Goal: Information Seeking & Learning: Check status

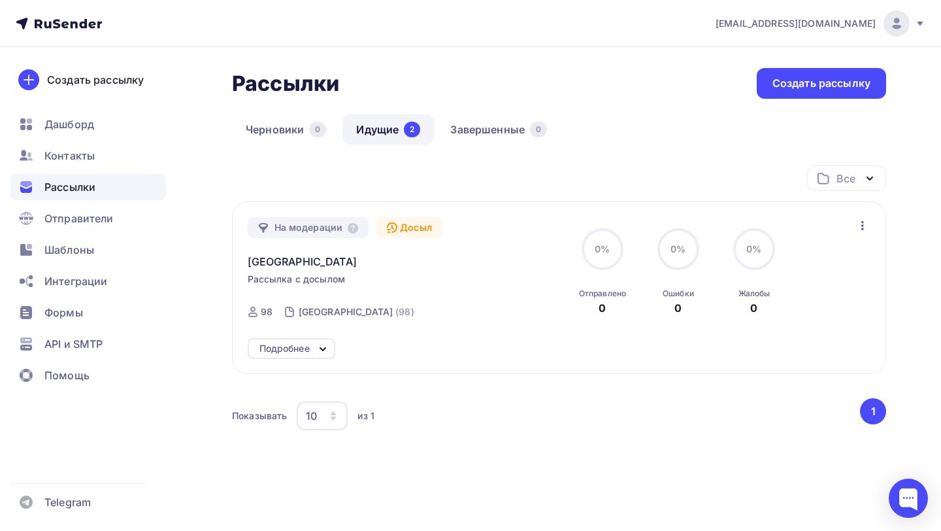
click at [378, 142] on link "Идущие 2" at bounding box center [389, 129] width 92 height 30
click at [295, 347] on div "Подробнее" at bounding box center [285, 349] width 50 height 16
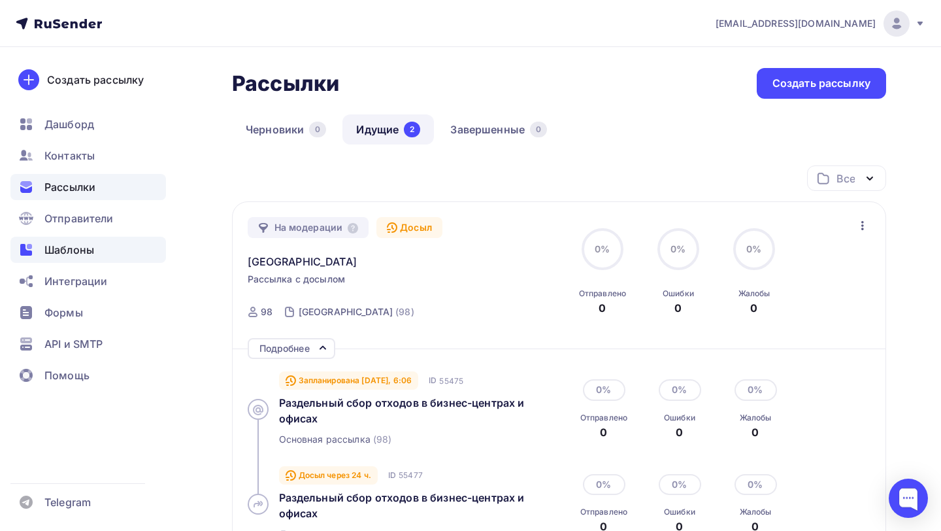
click at [67, 258] on div "Шаблоны" at bounding box center [88, 250] width 156 height 26
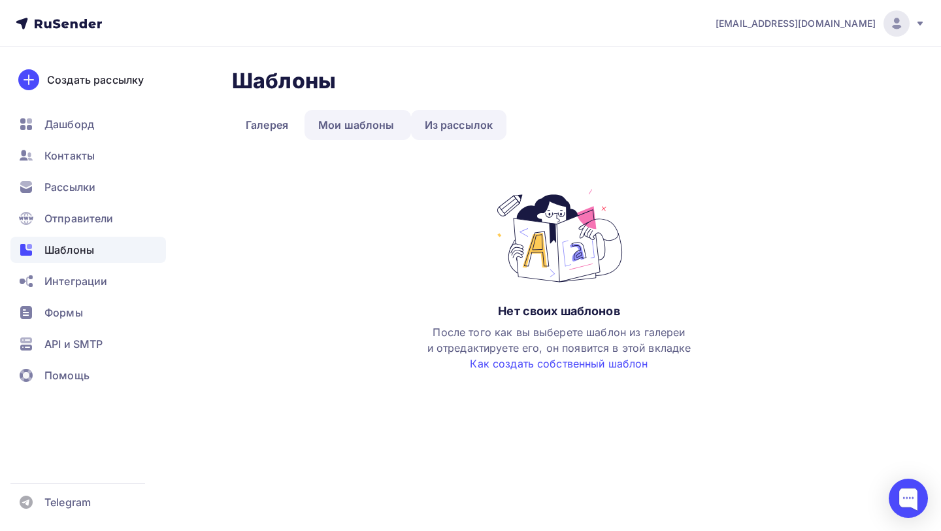
click at [450, 124] on link "Из рассылок" at bounding box center [459, 125] width 96 height 30
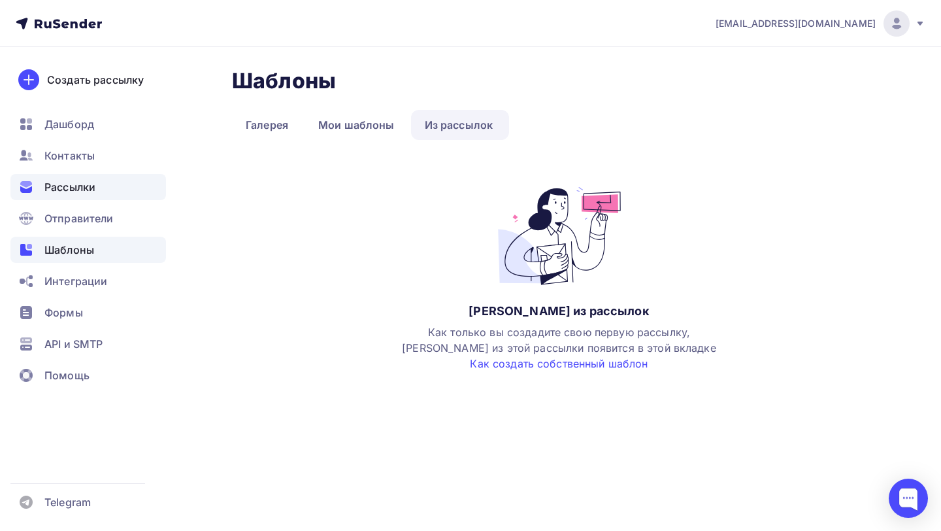
click at [93, 192] on span "Рассылки" at bounding box center [69, 187] width 51 height 16
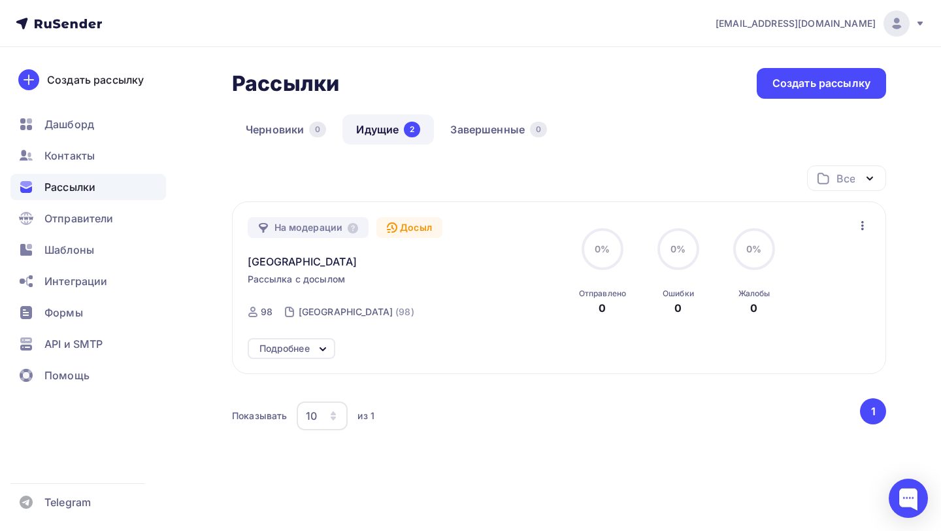
click at [859, 227] on icon "button" at bounding box center [863, 226] width 16 height 16
click at [484, 289] on div "На модерации Досыл Тверская обл Рассылка с досылом Отправка Сегодня, 6:06 ID 98…" at bounding box center [397, 272] width 298 height 110
click at [322, 347] on icon at bounding box center [323, 349] width 16 height 16
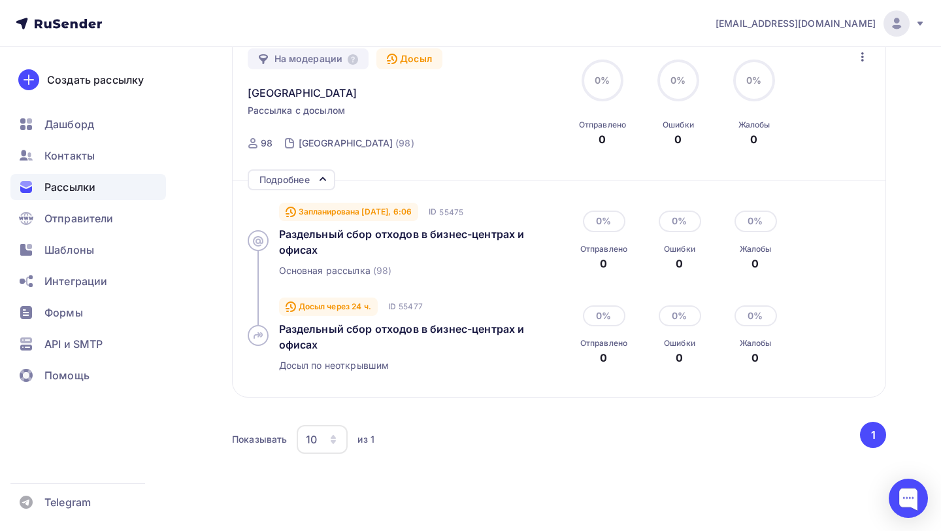
scroll to position [171, 0]
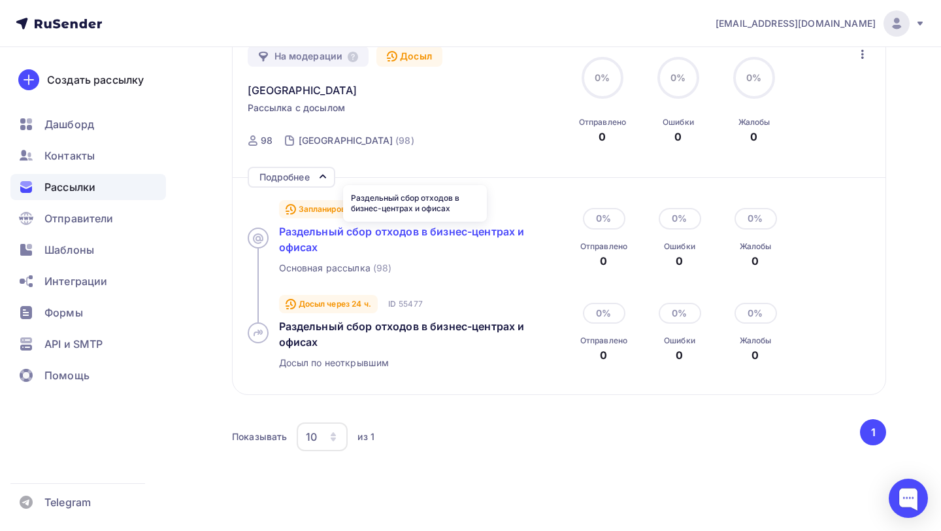
click at [384, 229] on span "Раздельный сбор отходов в бизнес-центрах и офисах" at bounding box center [402, 239] width 246 height 29
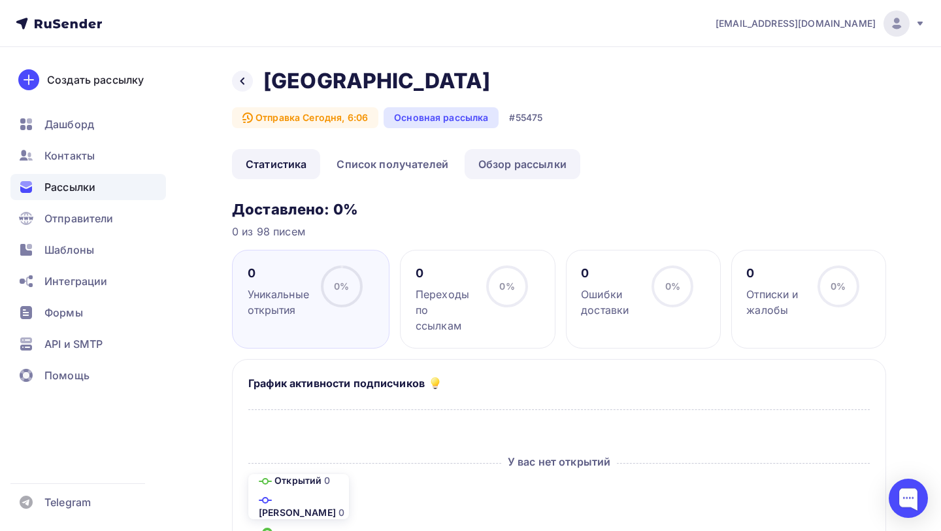
click at [494, 158] on link "Обзор рассылки" at bounding box center [523, 164] width 116 height 30
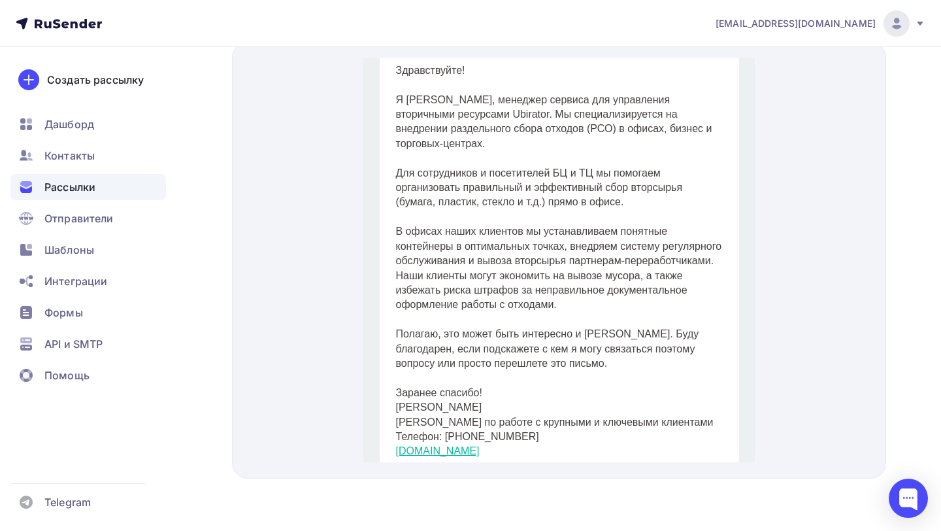
scroll to position [25, 0]
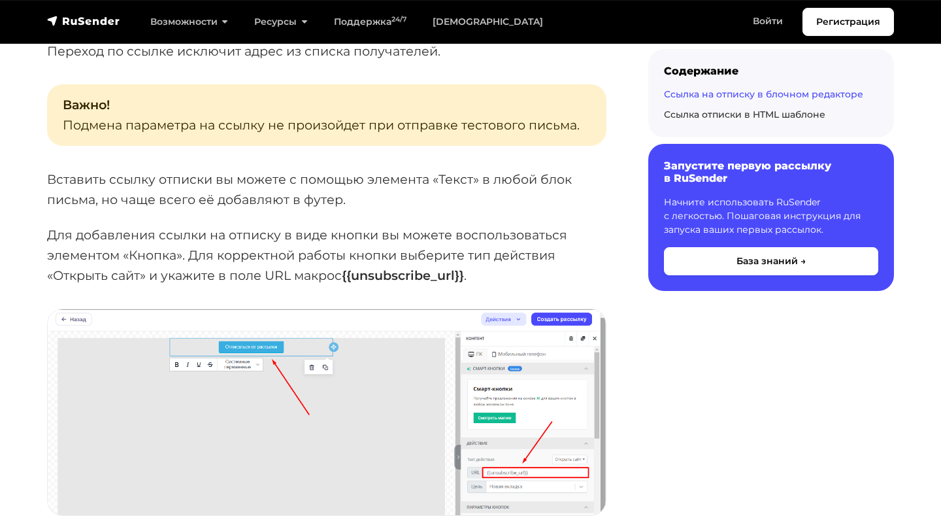
scroll to position [1532, 0]
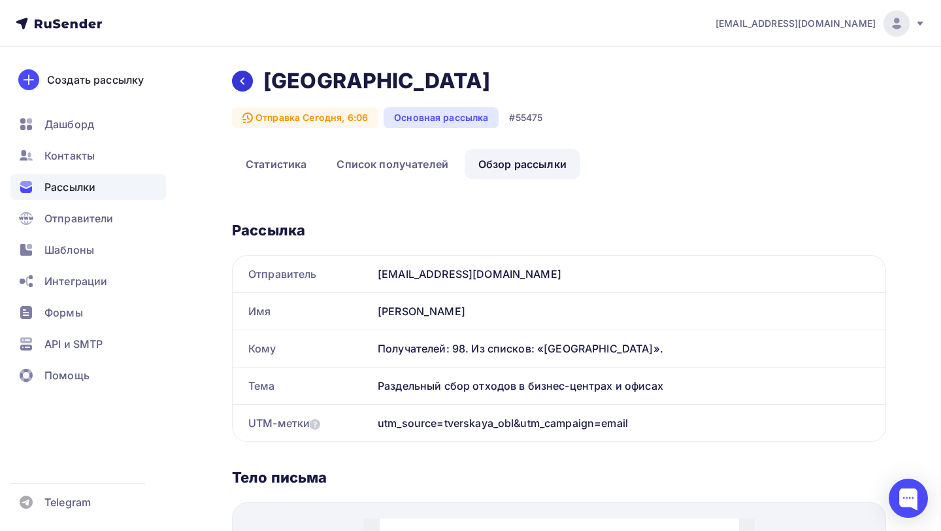
click at [245, 78] on icon at bounding box center [242, 81] width 10 height 10
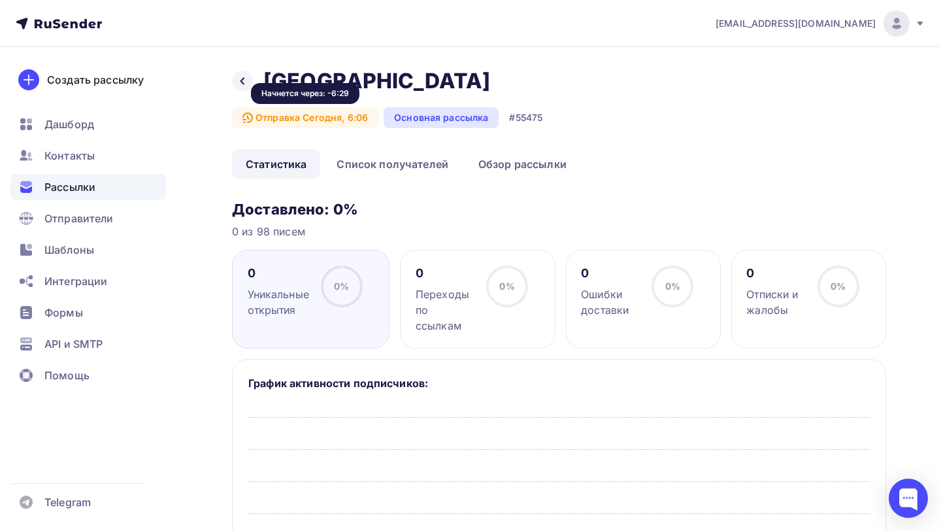
click at [324, 116] on div "Отправка Сегодня, 6:06" at bounding box center [305, 117] width 146 height 21
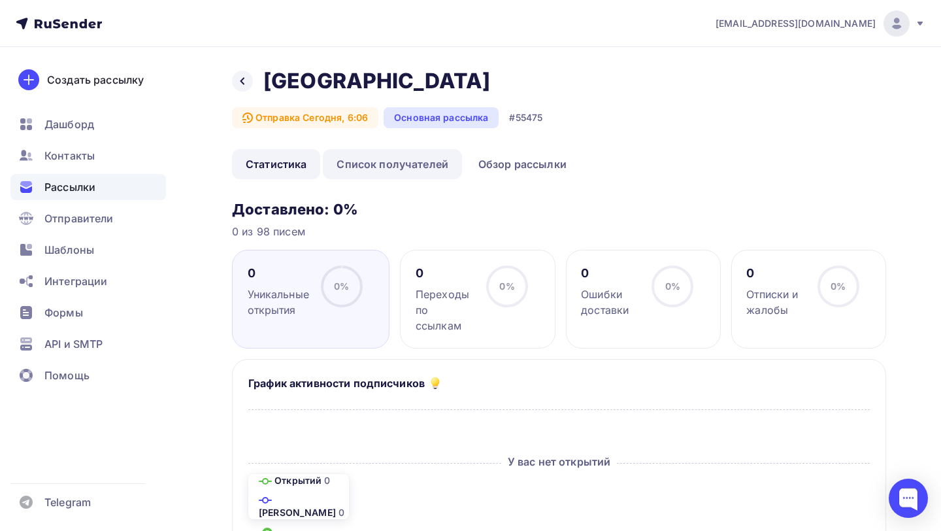
click at [370, 167] on link "Список получателей" at bounding box center [392, 164] width 139 height 30
